Goal: Information Seeking & Learning: Learn about a topic

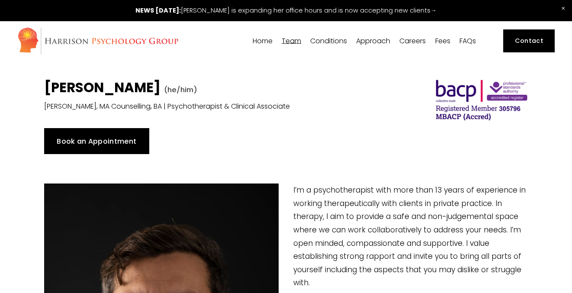
click at [0, 0] on span "[PERSON_NAME]" at bounding box center [0, 0] width 0 height 0
type input "15.87"
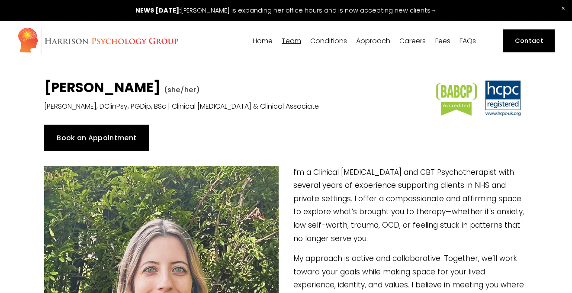
click at [0, 0] on span "[PERSON_NAME]" at bounding box center [0, 0] width 0 height 0
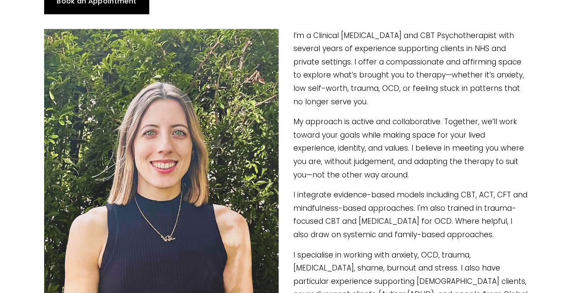
scroll to position [141, 0]
